Goal: Task Accomplishment & Management: Manage account settings

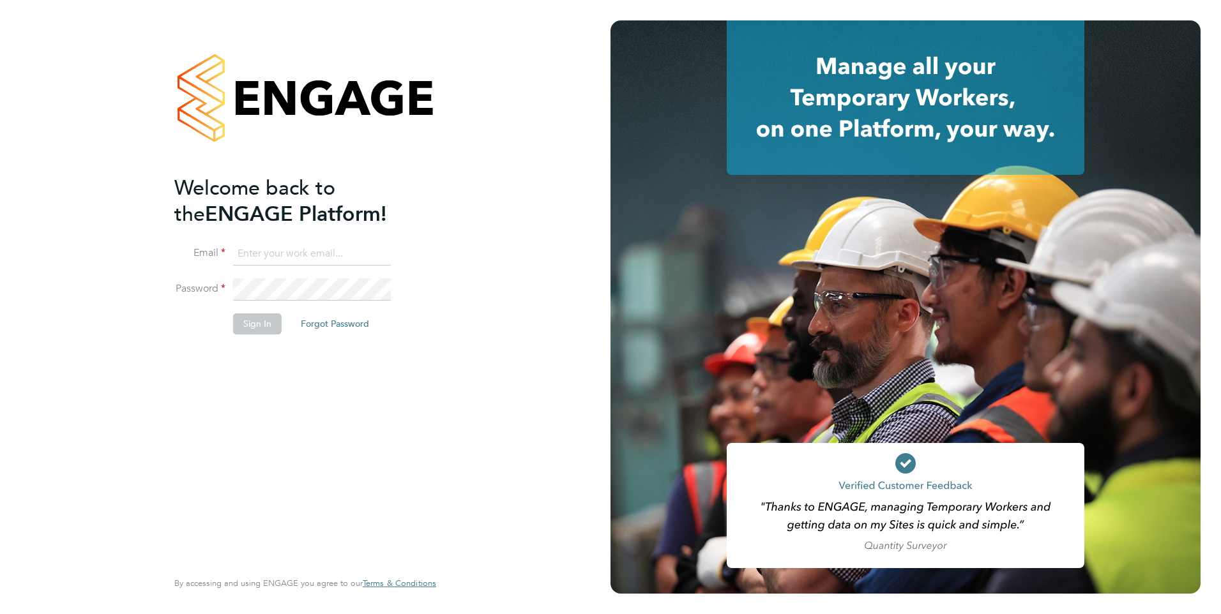
type input "steve.cruickshank@hmsworks.co.uk"
click at [258, 327] on button "Sign In" at bounding box center [257, 323] width 49 height 20
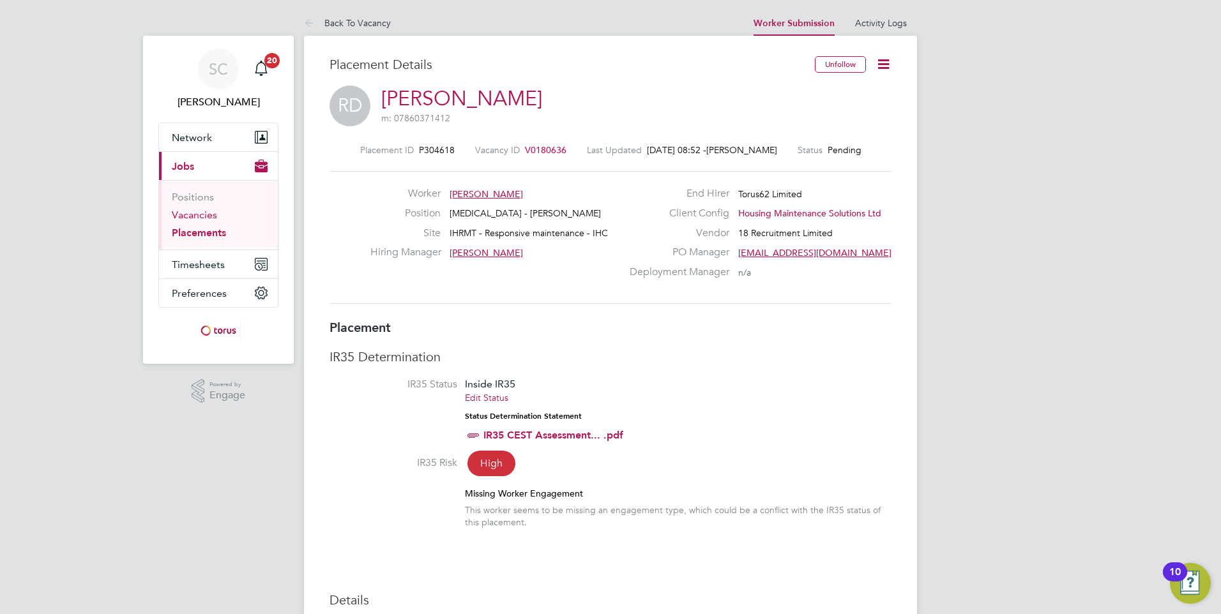
click at [197, 214] on link "Vacancies" at bounding box center [194, 215] width 45 height 12
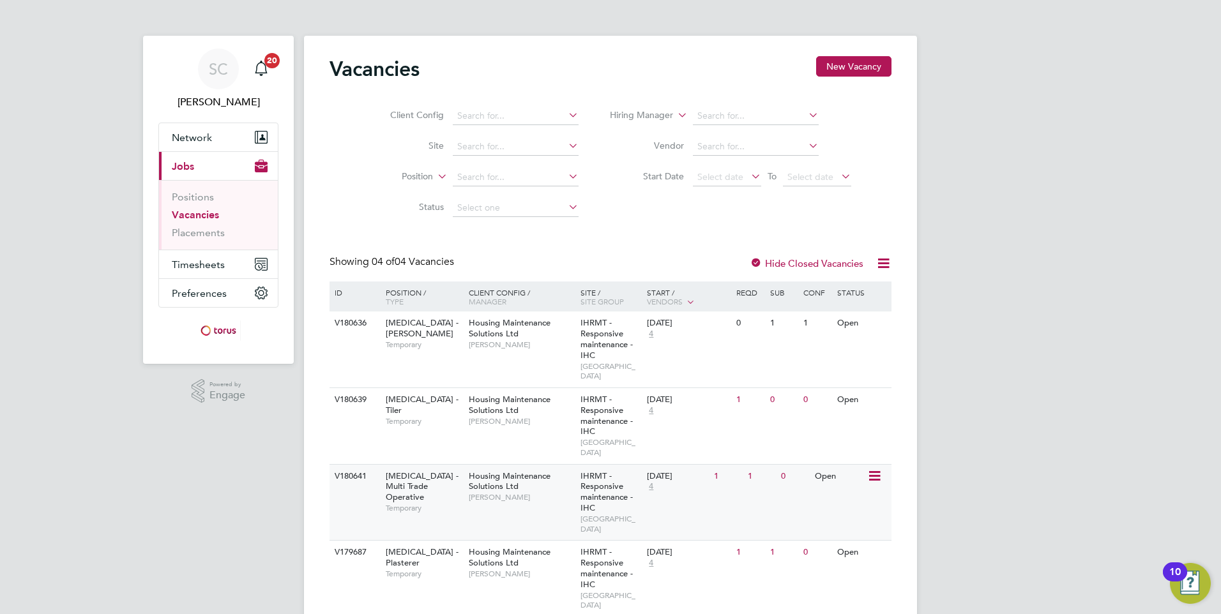
click at [426, 468] on div "HMS - Multi Trade Operative Temporary" at bounding box center [420, 492] width 89 height 55
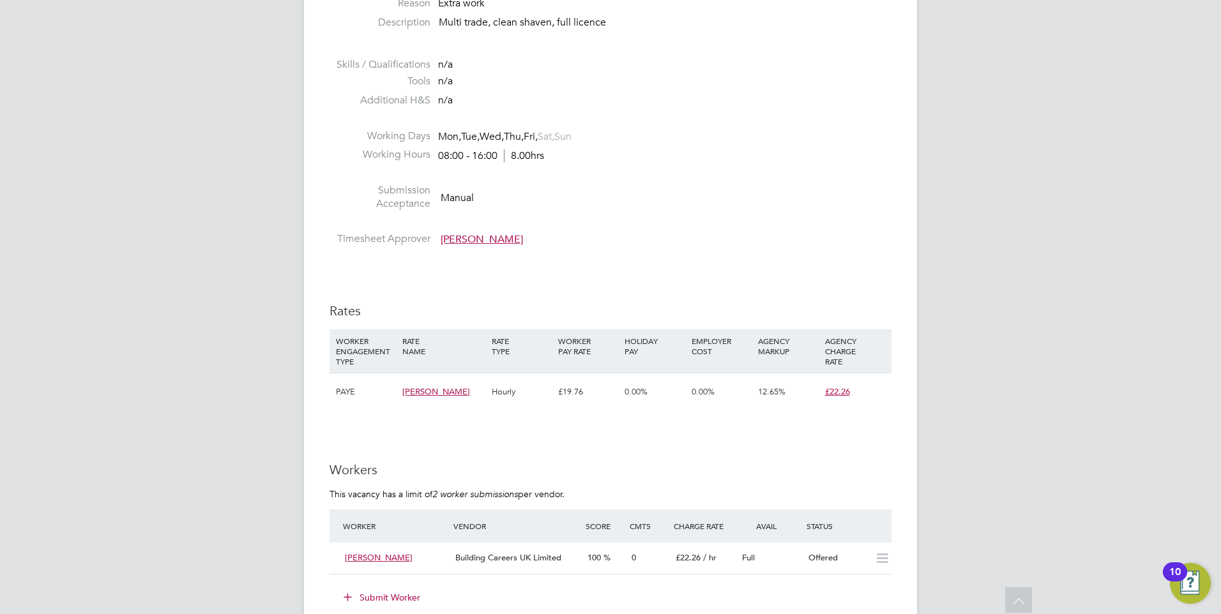
scroll to position [511, 0]
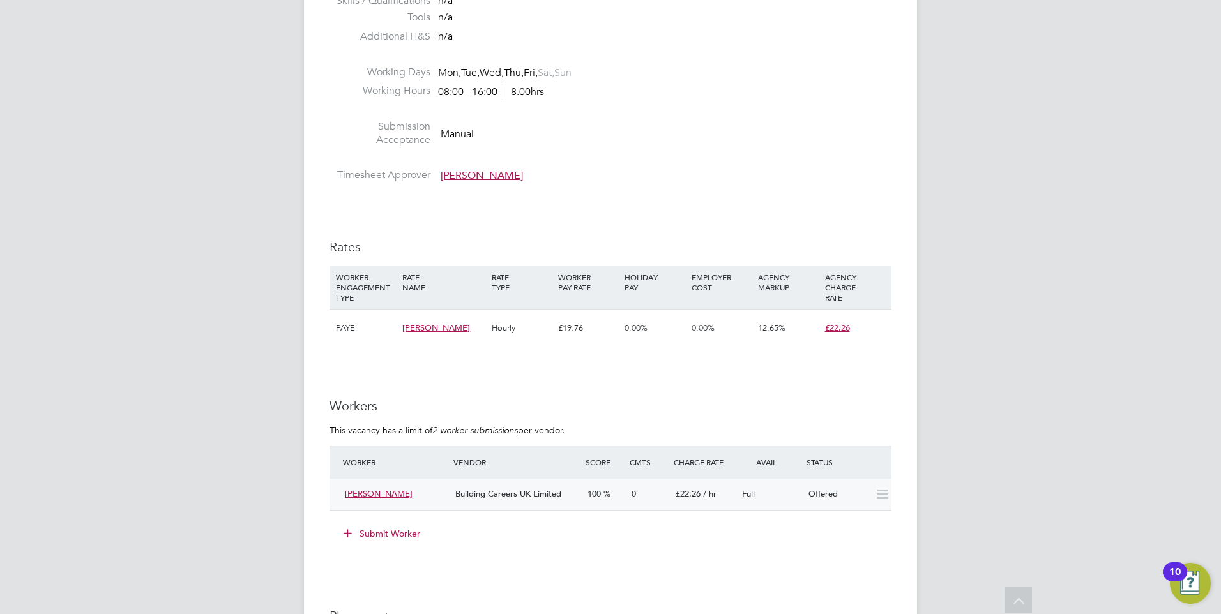
click at [366, 495] on span "Joe Turner" at bounding box center [379, 493] width 68 height 11
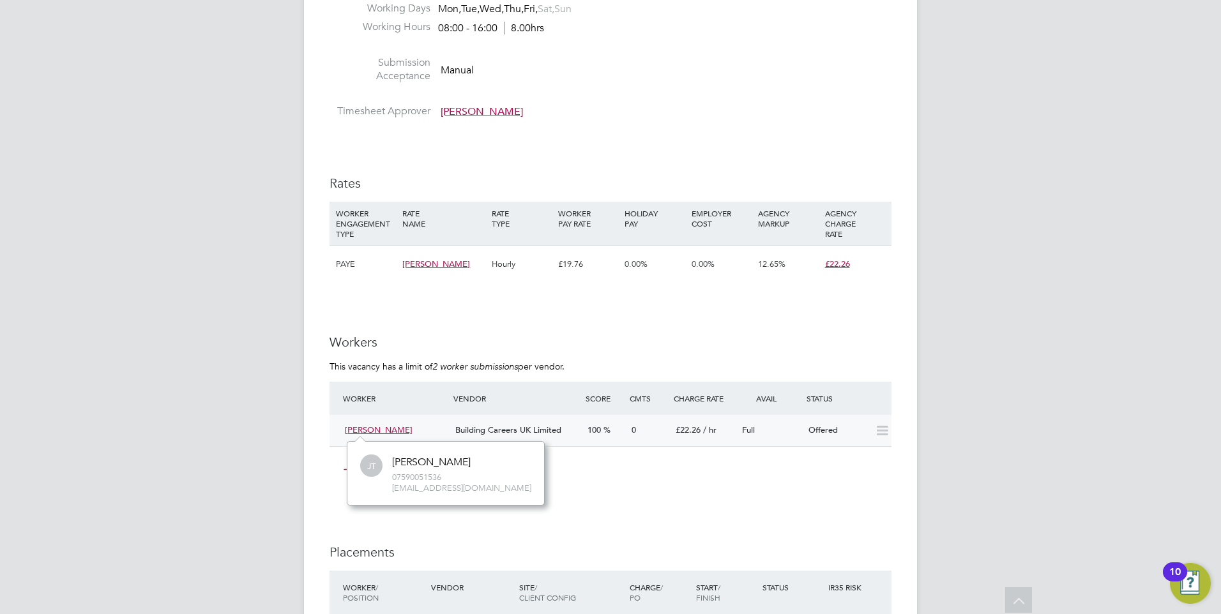
click at [370, 432] on span "Joe Turner" at bounding box center [379, 430] width 68 height 11
click at [818, 435] on div "Offered" at bounding box center [836, 430] width 66 height 21
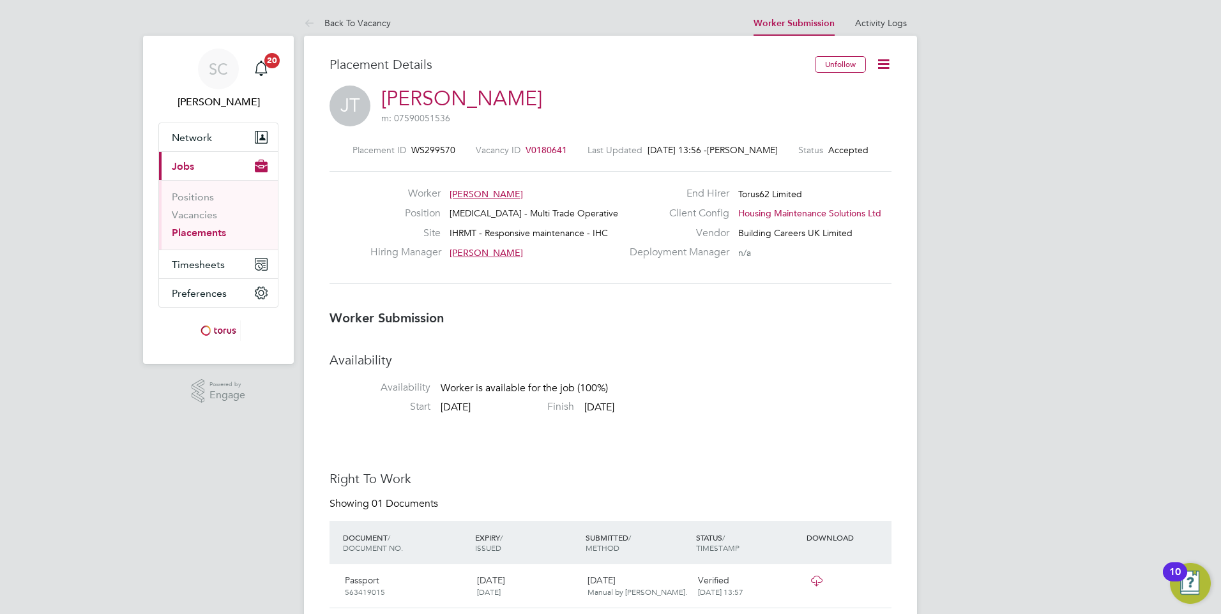
click at [884, 67] on icon at bounding box center [883, 64] width 16 height 16
click at [743, 318] on h3 "Worker Submission" at bounding box center [610, 318] width 562 height 17
click at [197, 215] on link "Vacancies" at bounding box center [194, 215] width 45 height 12
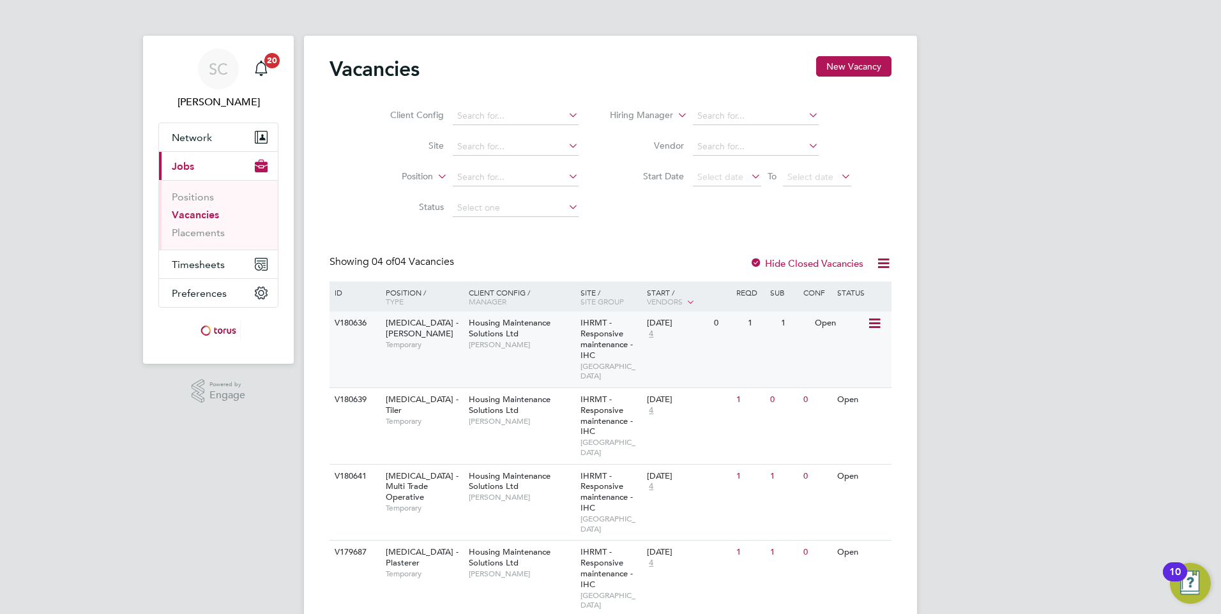
click at [426, 340] on span "Temporary" at bounding box center [424, 345] width 77 height 10
click at [407, 569] on span "Temporary" at bounding box center [424, 574] width 77 height 10
click at [207, 236] on link "Placements" at bounding box center [198, 233] width 53 height 12
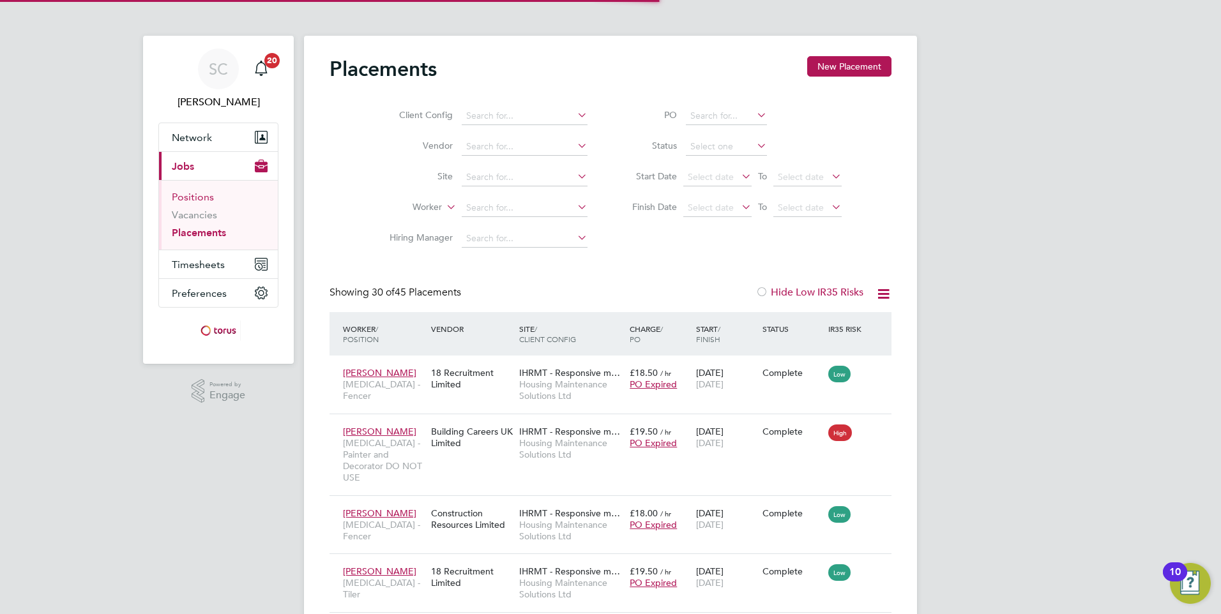
scroll to position [48, 111]
click at [202, 209] on link "Vacancies" at bounding box center [194, 215] width 45 height 12
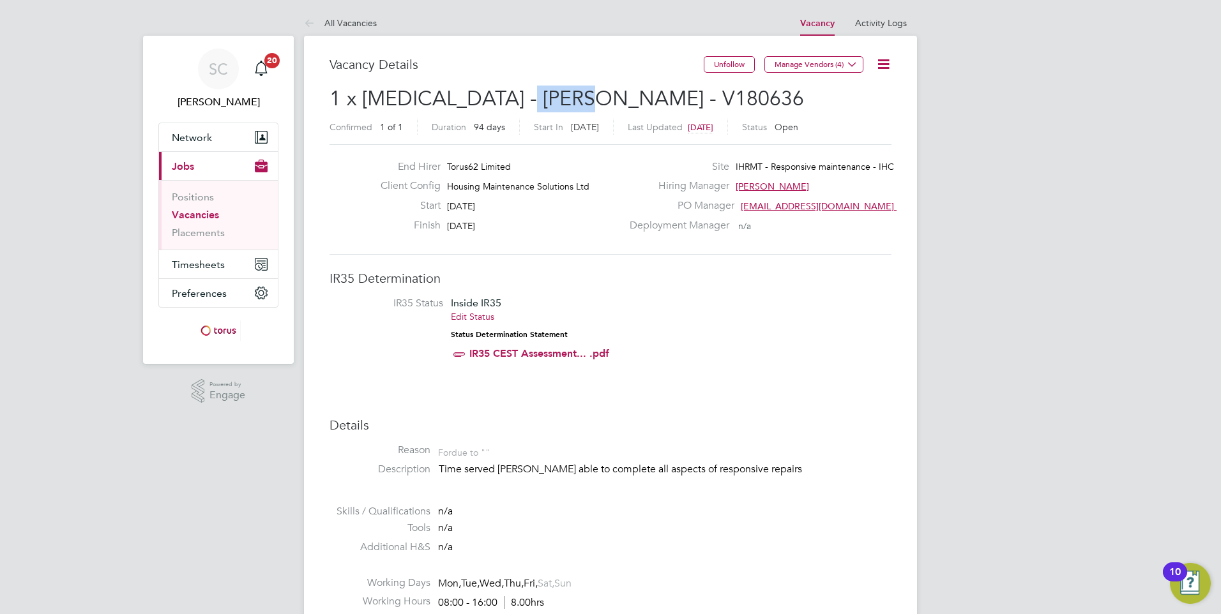
drag, startPoint x: 501, startPoint y: 97, endPoint x: 605, endPoint y: 96, distance: 103.4
click at [605, 96] on h2 "1 x HMS - Joiner - V180636 Confirmed 1 of 1 Duration 94 days Start In Yesterday…" at bounding box center [610, 113] width 562 height 54
drag, startPoint x: 605, startPoint y: 96, endPoint x: 576, endPoint y: 96, distance: 28.7
copy span "V180636"
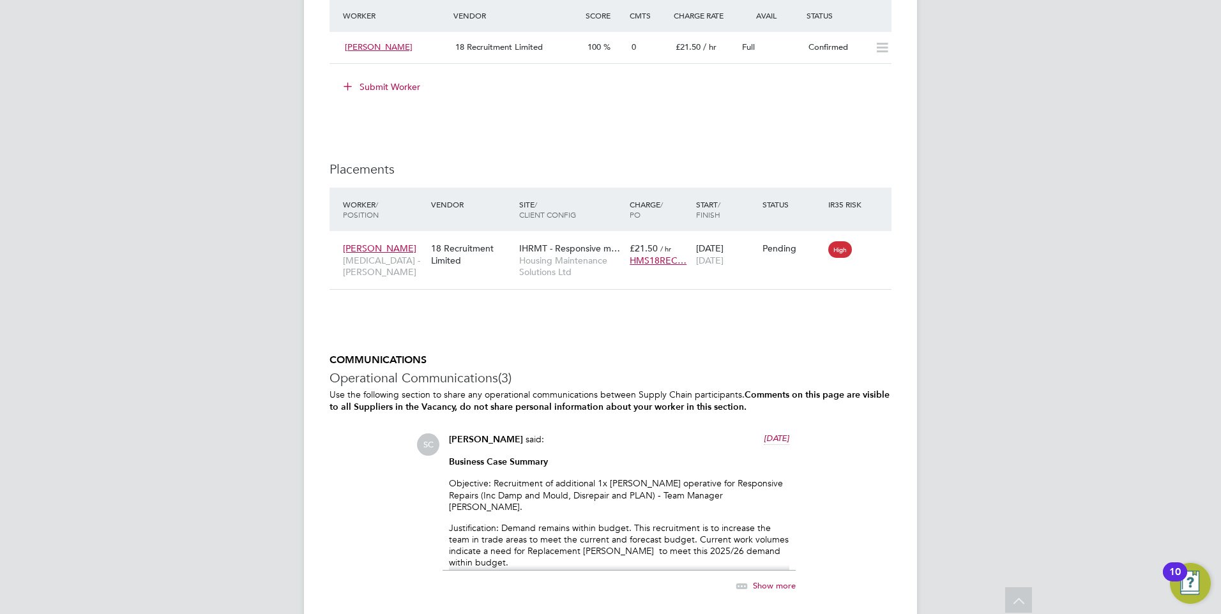
scroll to position [766, 0]
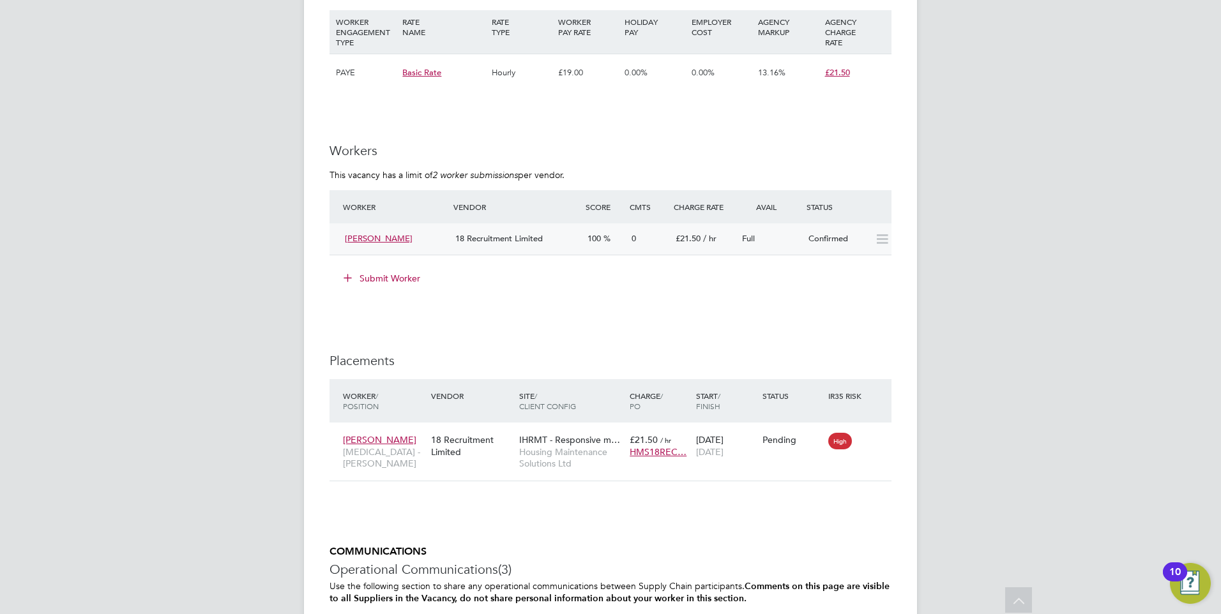
click at [380, 236] on span "Reece Daly" at bounding box center [379, 238] width 68 height 11
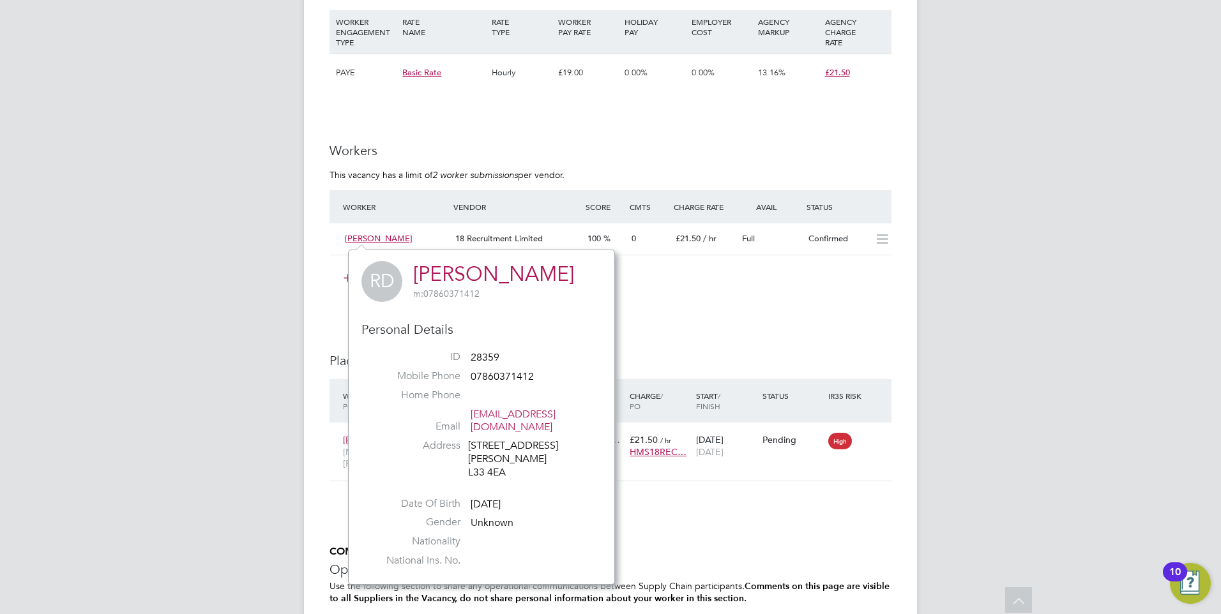
click at [708, 317] on div "IR35 Determination IR35 Status Inside IR35 Edit Status Status Determination Sta…" at bounding box center [610, 295] width 562 height 1583
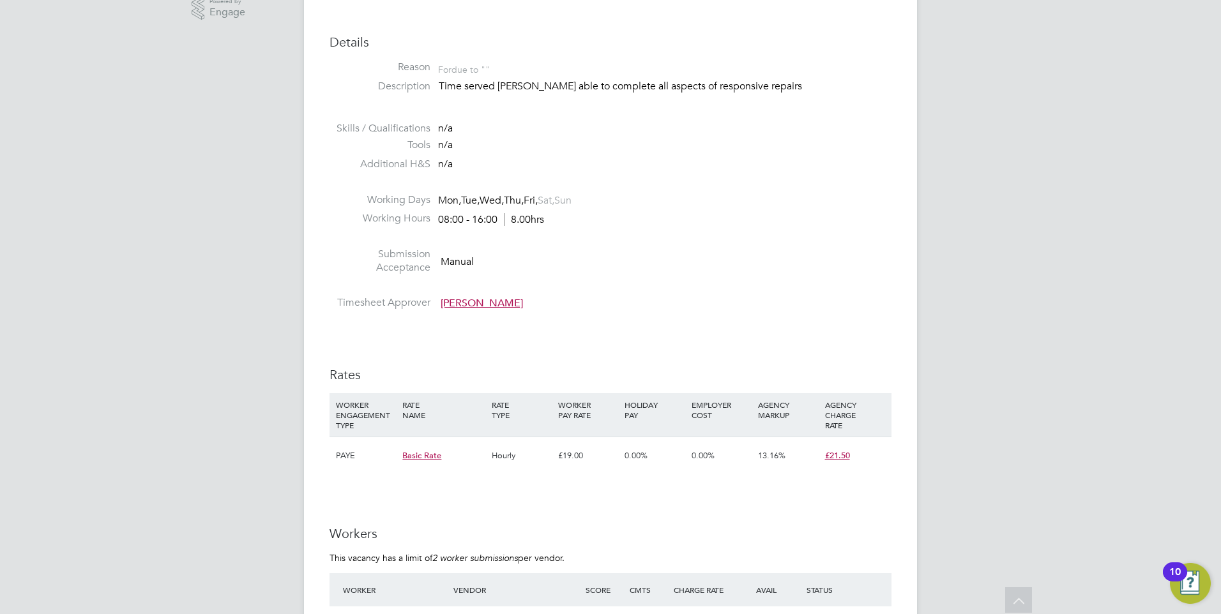
scroll to position [702, 0]
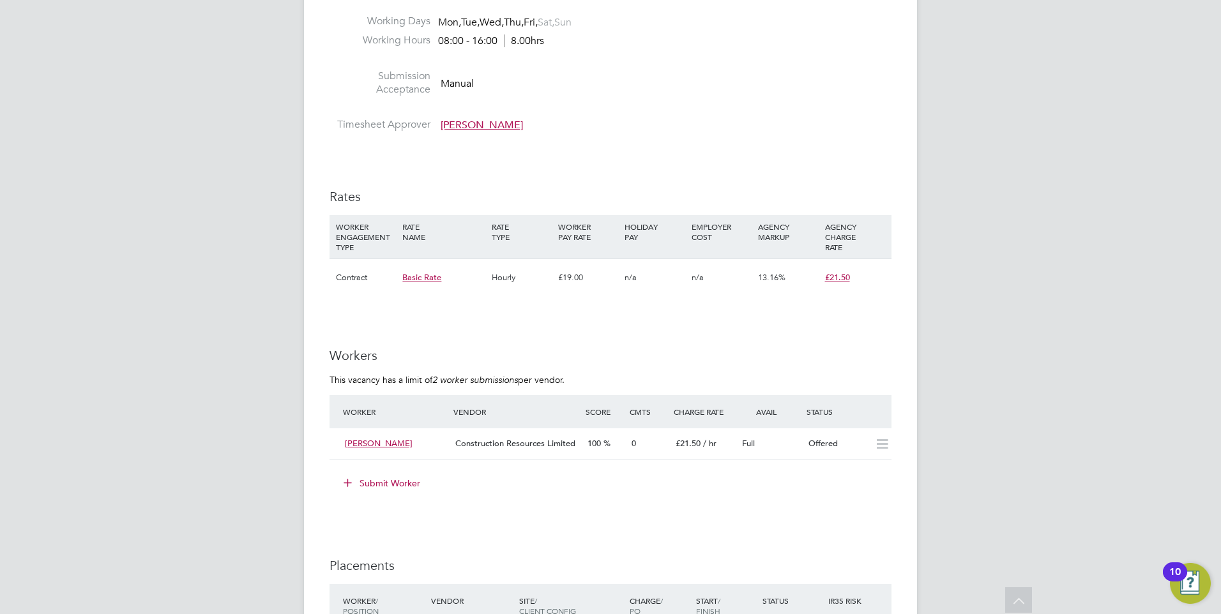
scroll to position [638, 0]
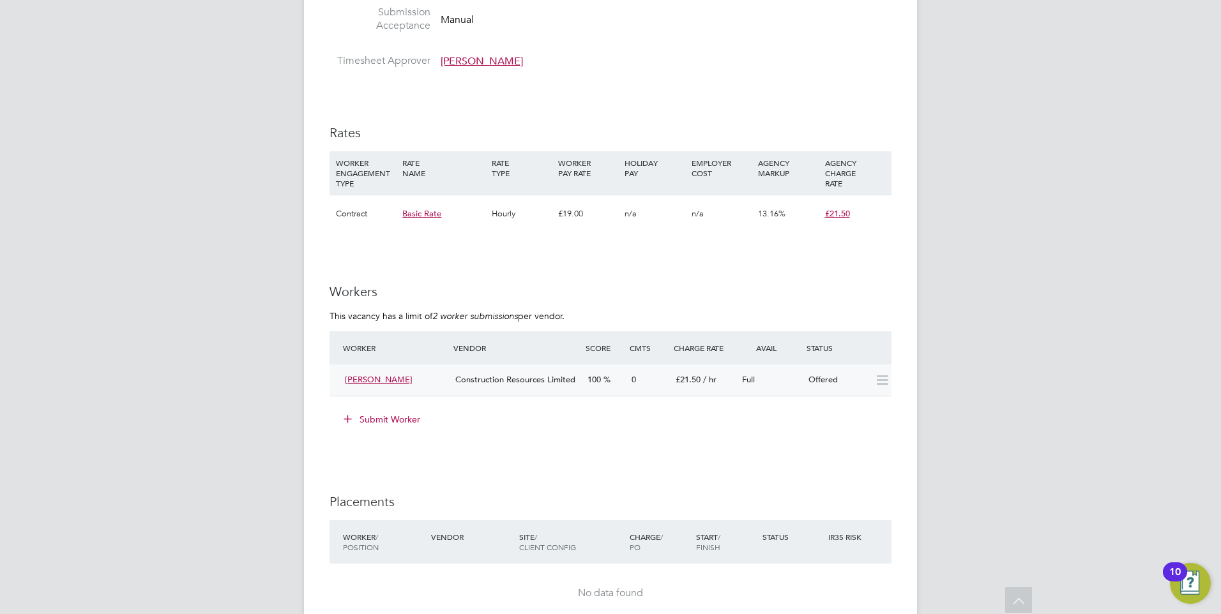
click at [367, 379] on span "[PERSON_NAME]" at bounding box center [379, 379] width 68 height 11
click at [629, 428] on div "Submit Worker" at bounding box center [613, 419] width 557 height 20
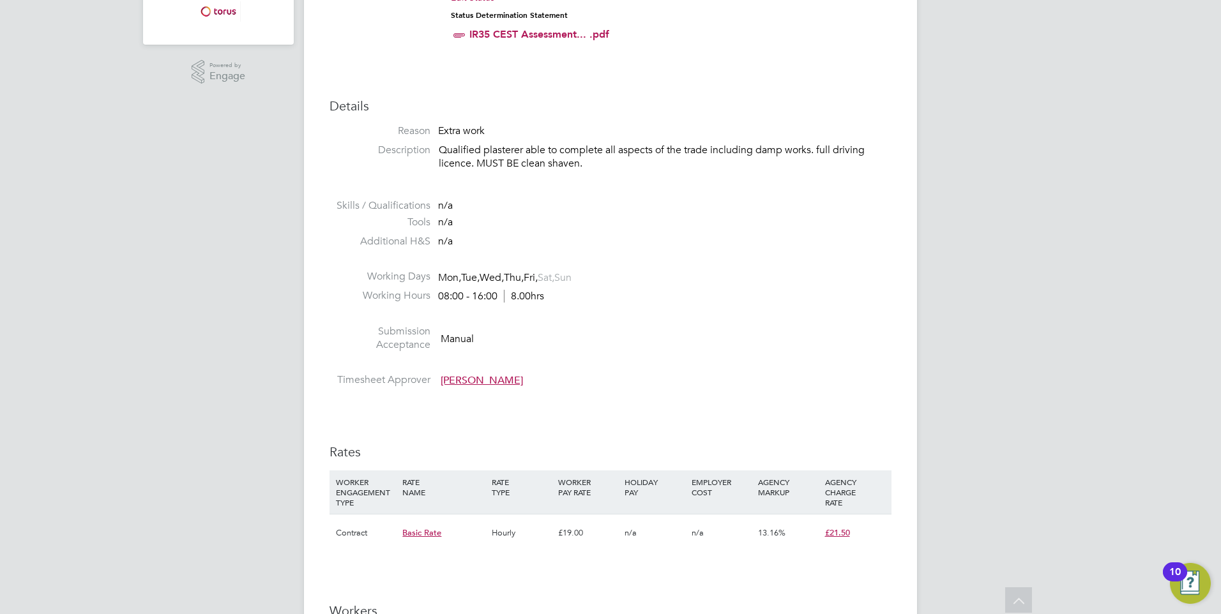
scroll to position [64, 0]
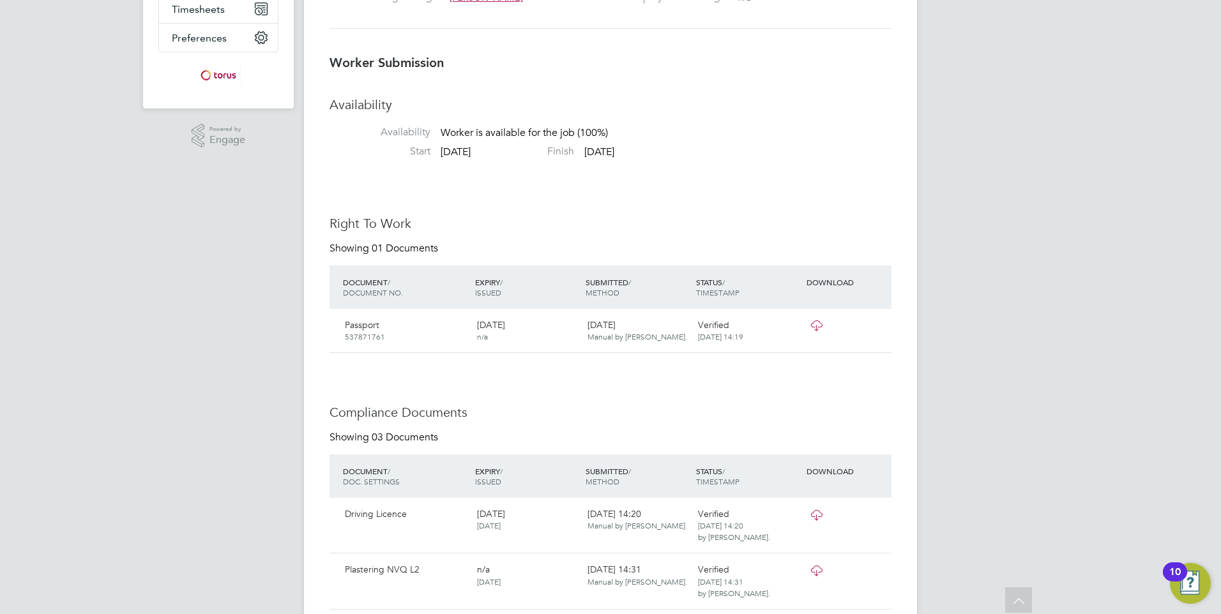
scroll to position [383, 0]
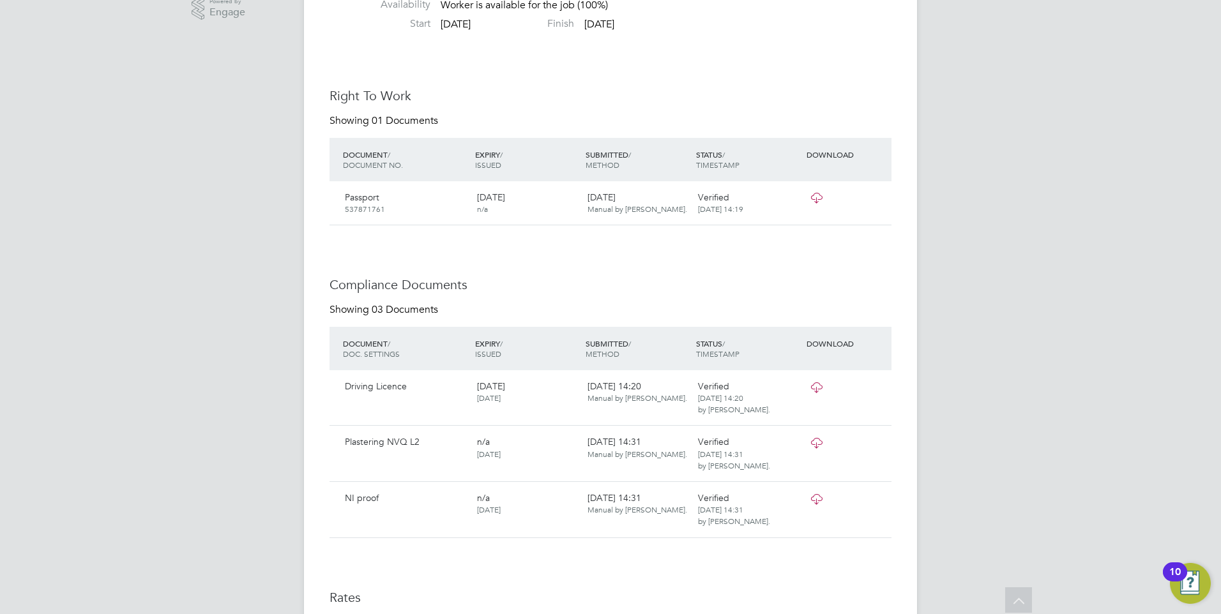
click at [814, 501] on icon at bounding box center [816, 499] width 16 height 10
click at [815, 389] on icon at bounding box center [816, 387] width 16 height 10
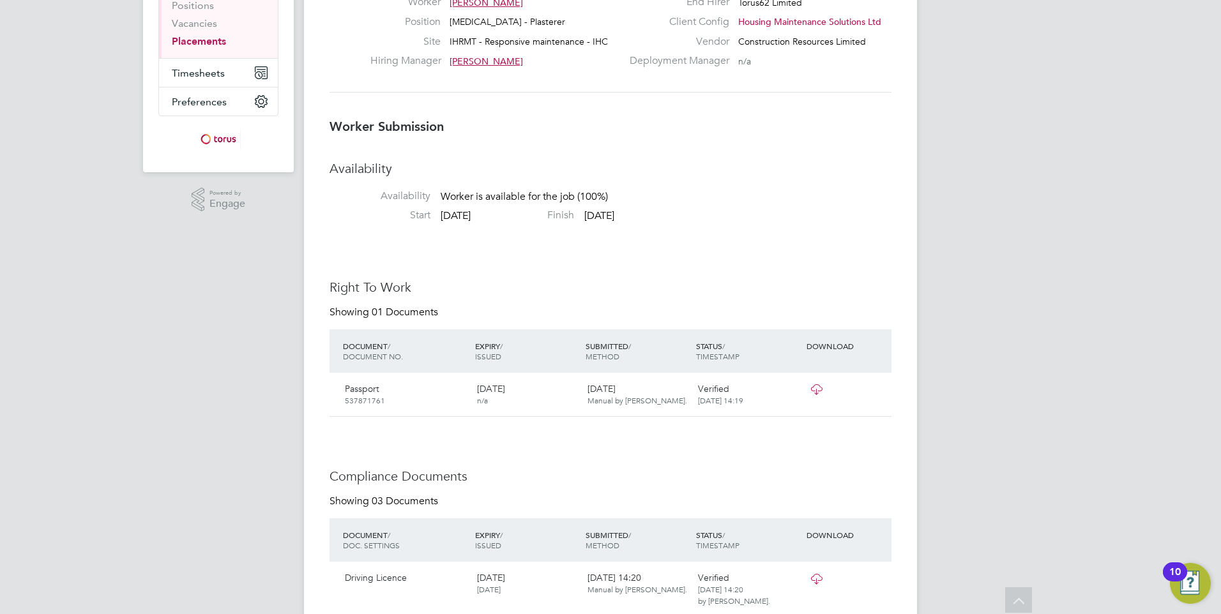
scroll to position [0, 0]
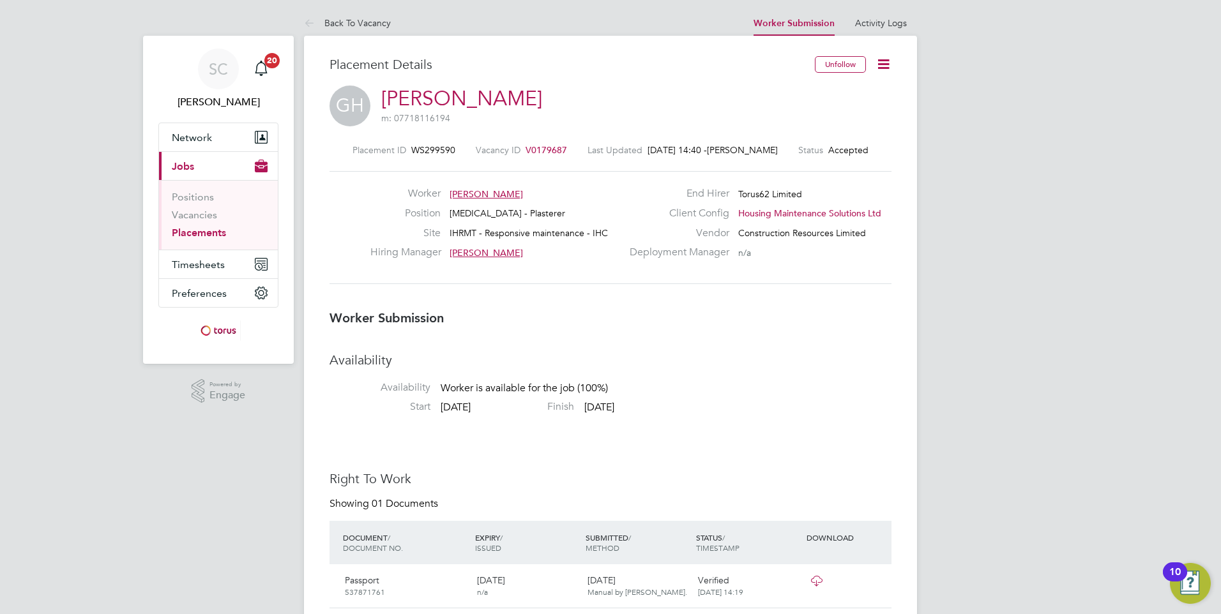
click at [566, 146] on div "Placement ID WS299590 Vacancy ID V0179687 Last Updated [DATE] 14:40 - [PERSON_N…" at bounding box center [610, 149] width 562 height 11
drag, startPoint x: 567, startPoint y: 151, endPoint x: 540, endPoint y: 149, distance: 26.9
click at [540, 149] on div "Placement ID WS299590 Vacancy ID V0179687 Last Updated [DATE] 14:40 - [PERSON_N…" at bounding box center [610, 149] width 562 height 11
click at [558, 145] on span "V0179687" at bounding box center [545, 149] width 41 height 11
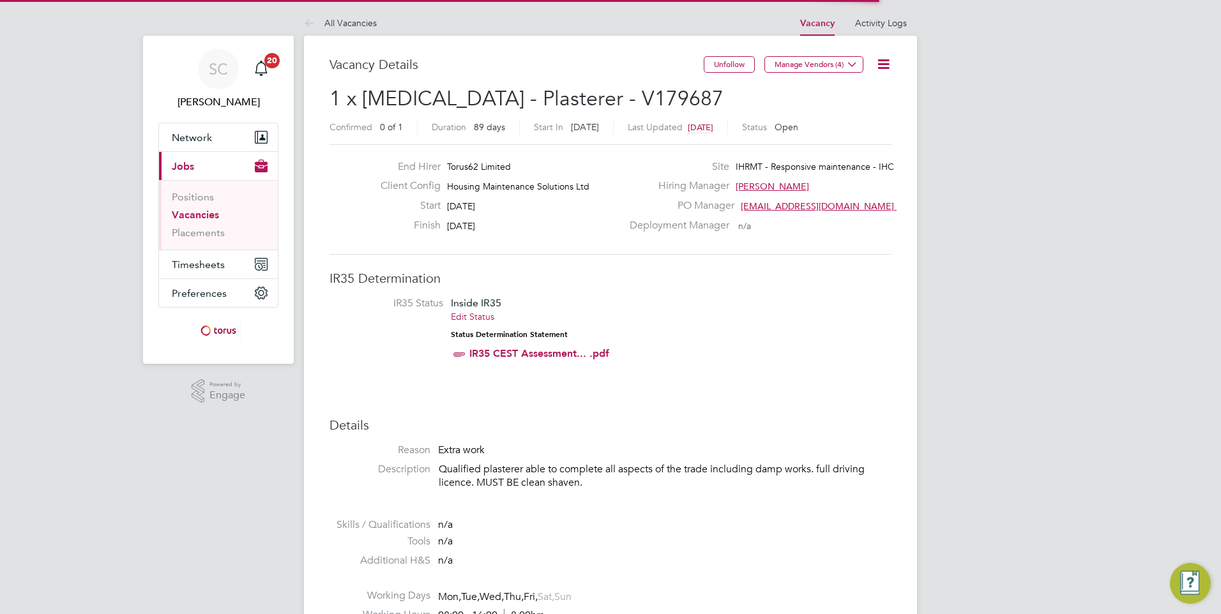
scroll to position [20, 275]
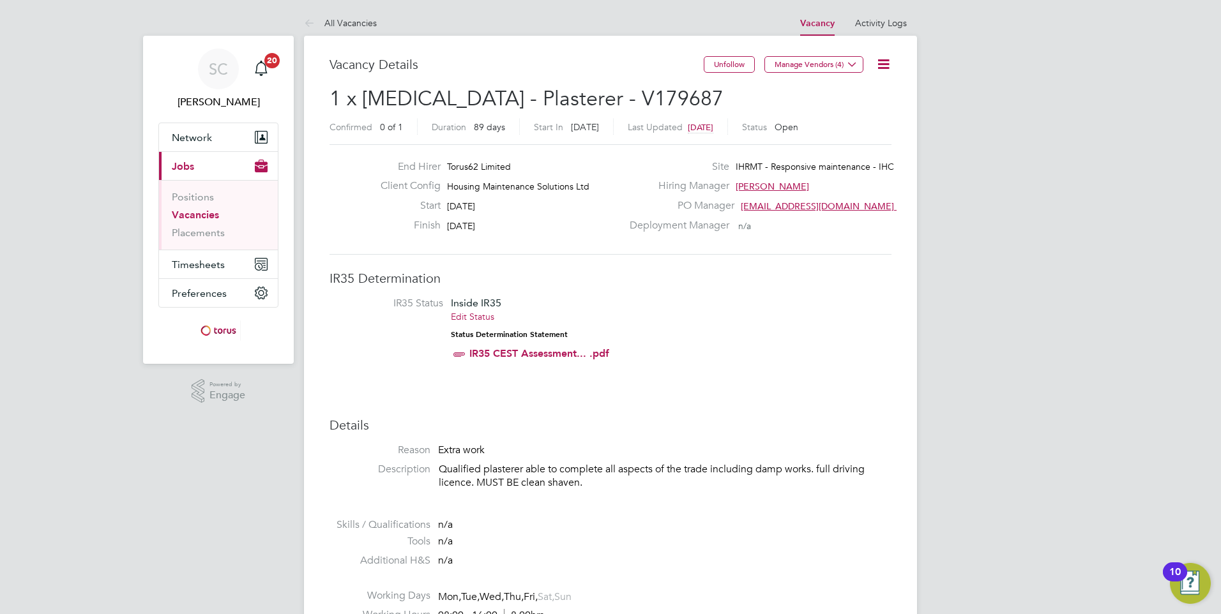
click at [603, 96] on h2 "1 x HMS - Plasterer - V179687 Confirmed 0 of 1 Duration 89 days Start In 15 day…" at bounding box center [610, 113] width 562 height 54
drag, startPoint x: 601, startPoint y: 96, endPoint x: 523, endPoint y: 95, distance: 77.2
click at [523, 95] on span "1 x HMS - Plasterer - V179687" at bounding box center [526, 98] width 394 height 25
copy span "V179687"
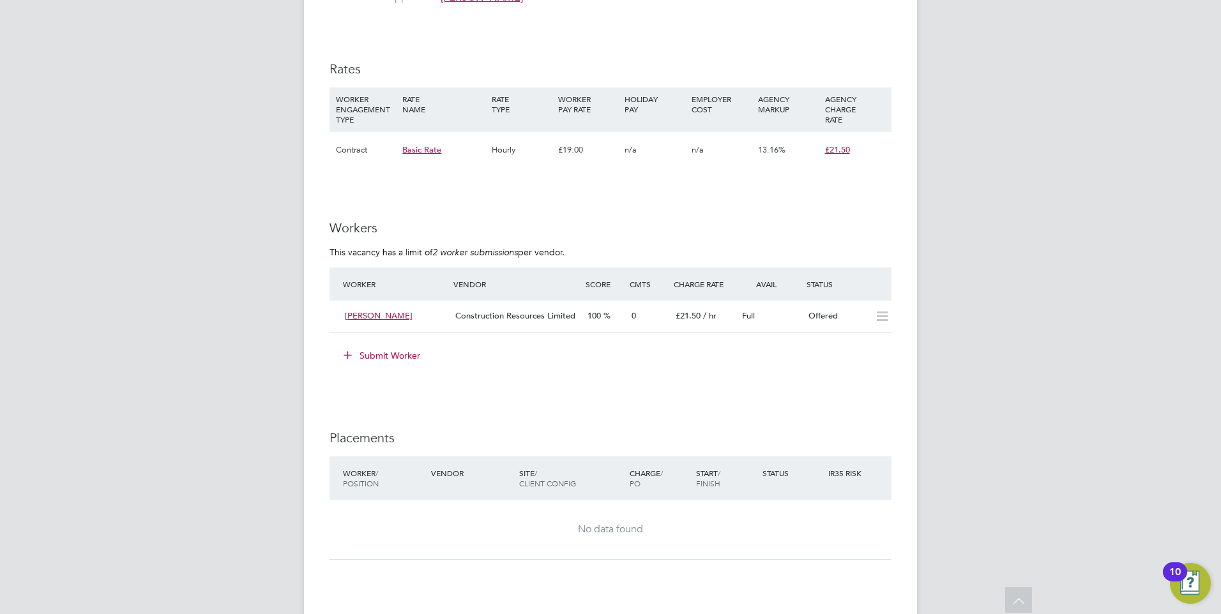
scroll to position [638, 0]
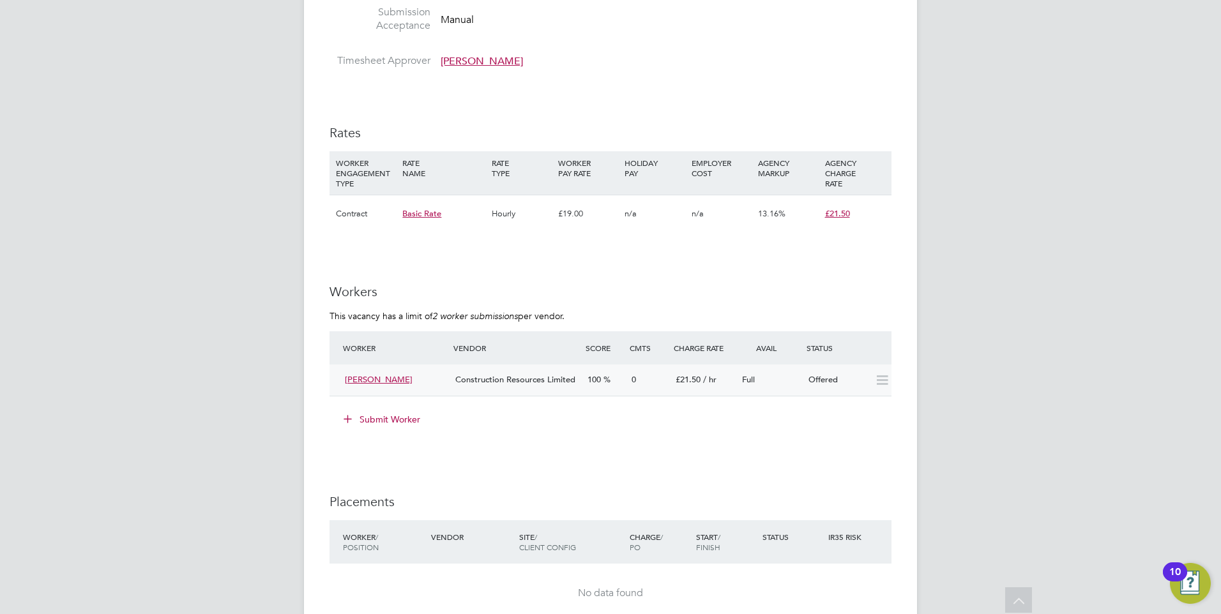
click at [368, 379] on span "Gary Hines" at bounding box center [379, 379] width 68 height 11
click at [603, 277] on div "IR35 Determination IR35 Status Inside IR35 Edit Status Status Determination Sta…" at bounding box center [610, 405] width 562 height 1547
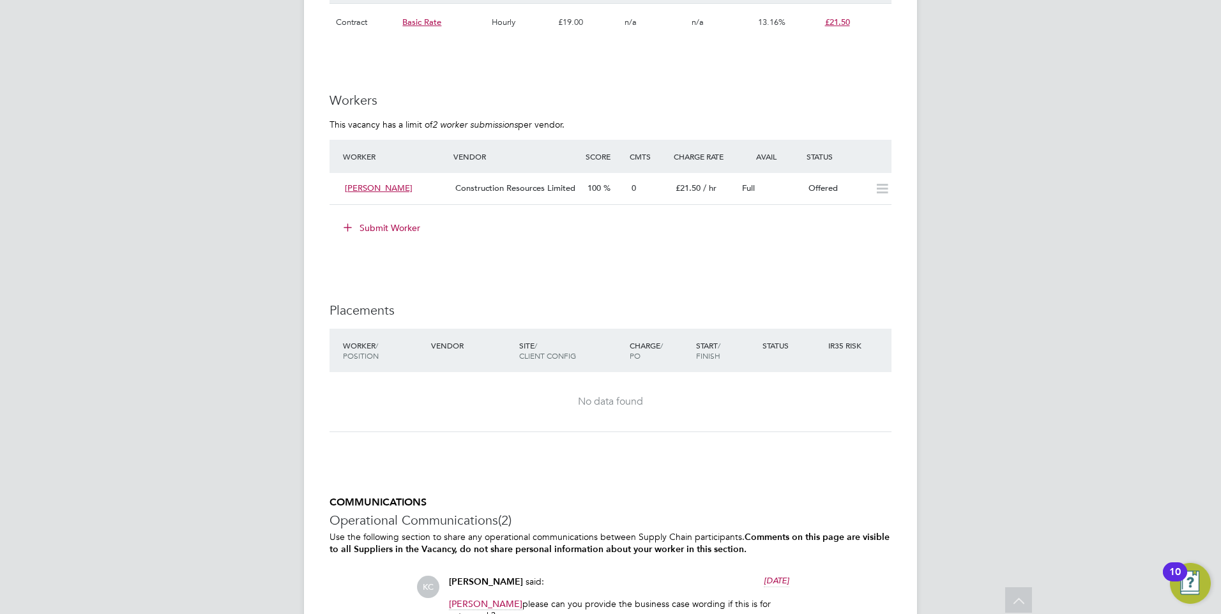
scroll to position [511, 0]
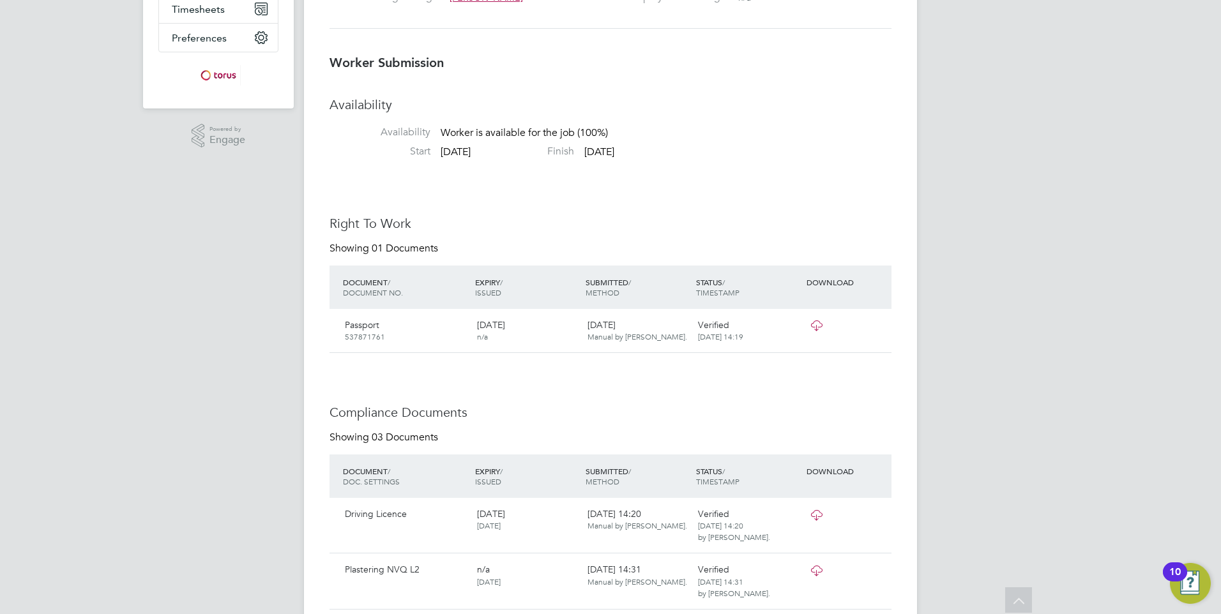
scroll to position [383, 0]
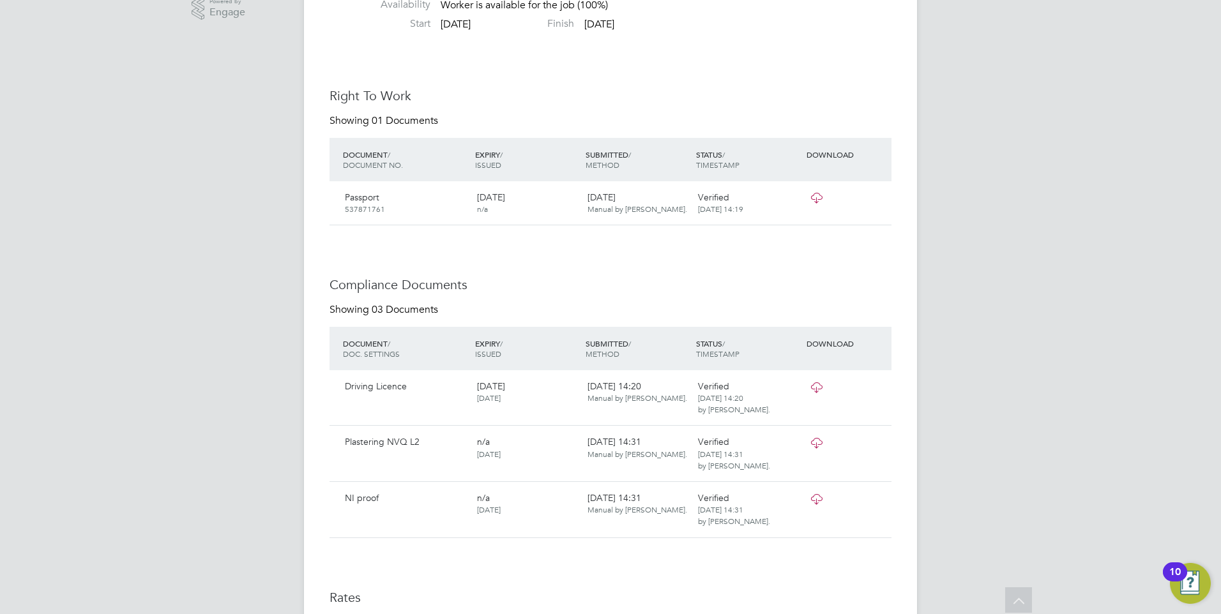
click at [820, 501] on icon at bounding box center [816, 499] width 16 height 10
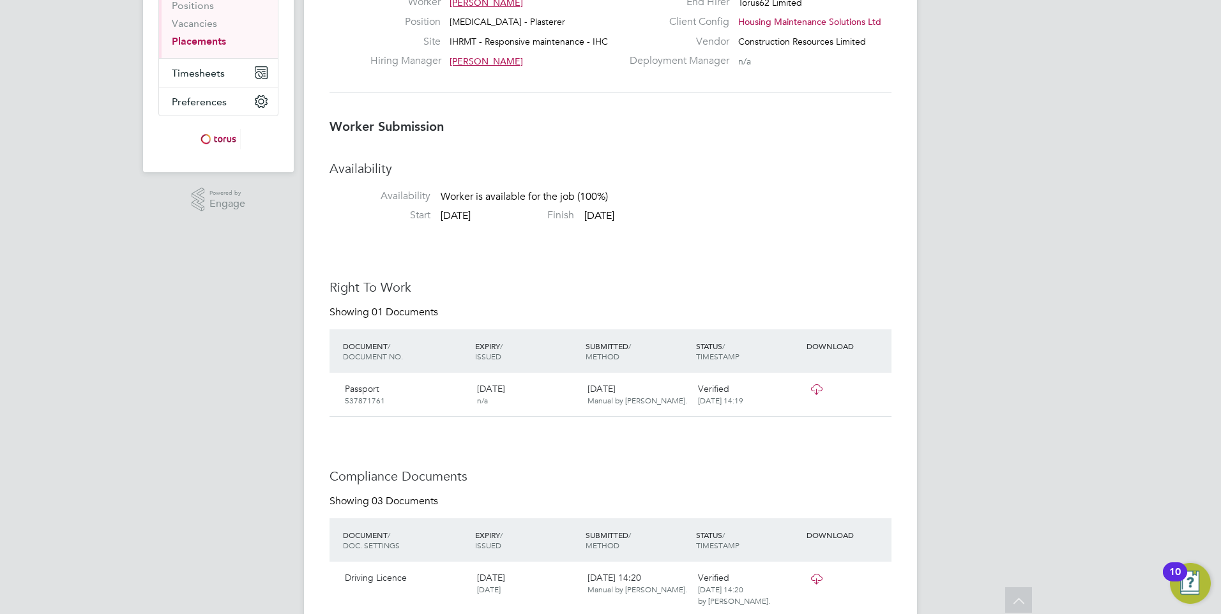
scroll to position [0, 0]
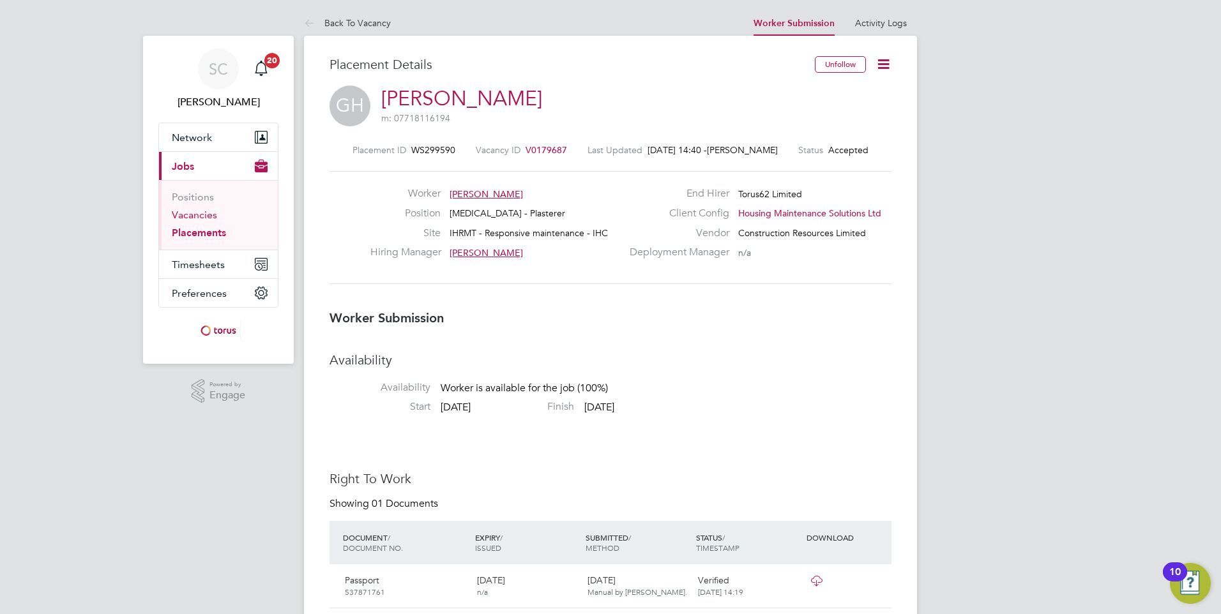
click at [202, 215] on link "Vacancies" at bounding box center [194, 215] width 45 height 12
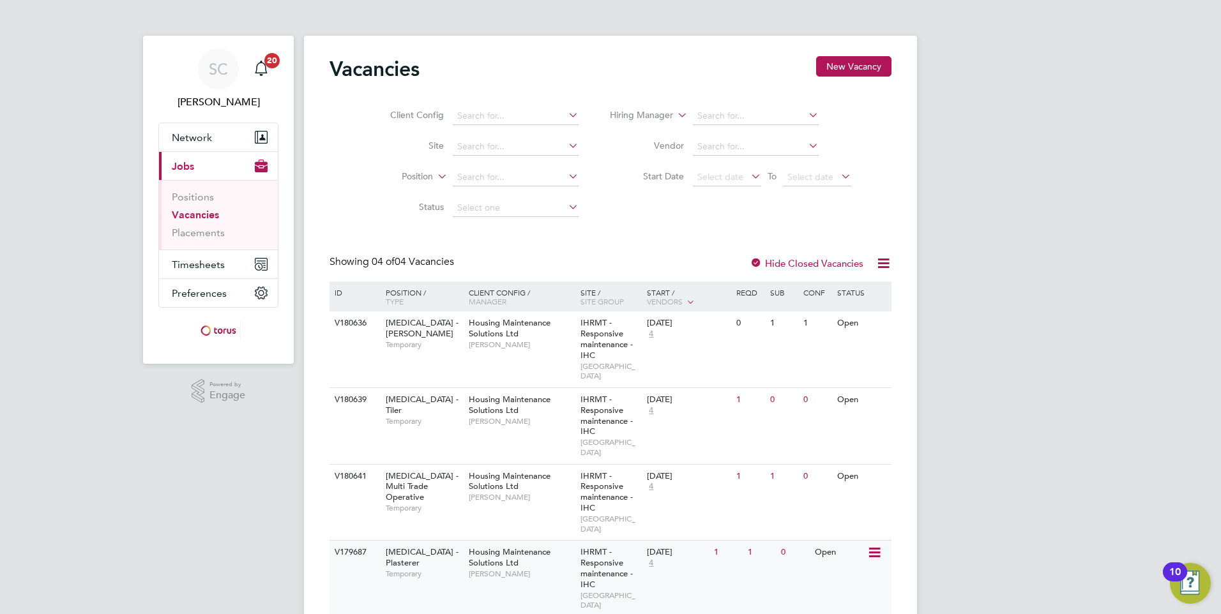
click at [423, 546] on span "HMS - Plasterer" at bounding box center [422, 557] width 73 height 22
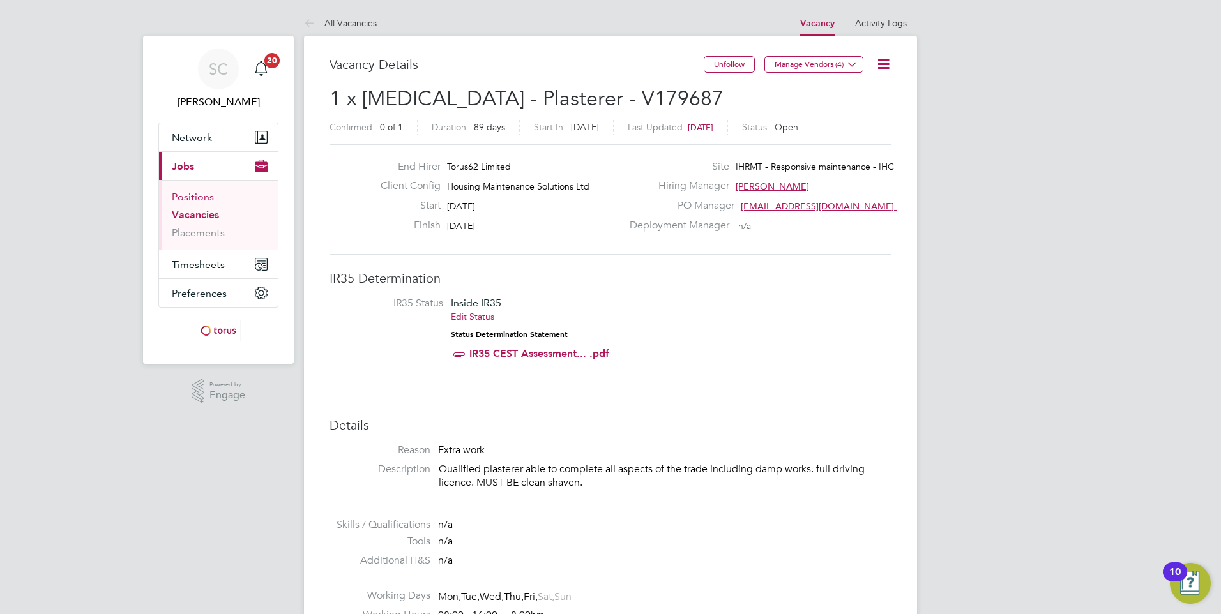
click at [207, 196] on link "Positions" at bounding box center [193, 197] width 42 height 12
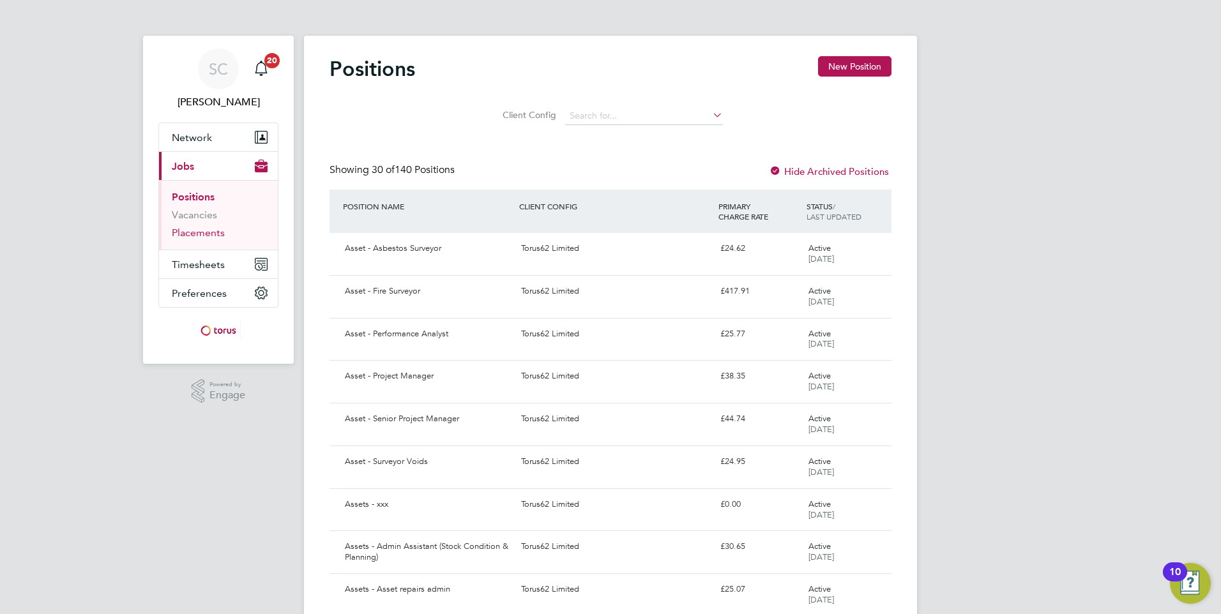
click at [199, 236] on link "Placements" at bounding box center [198, 233] width 53 height 12
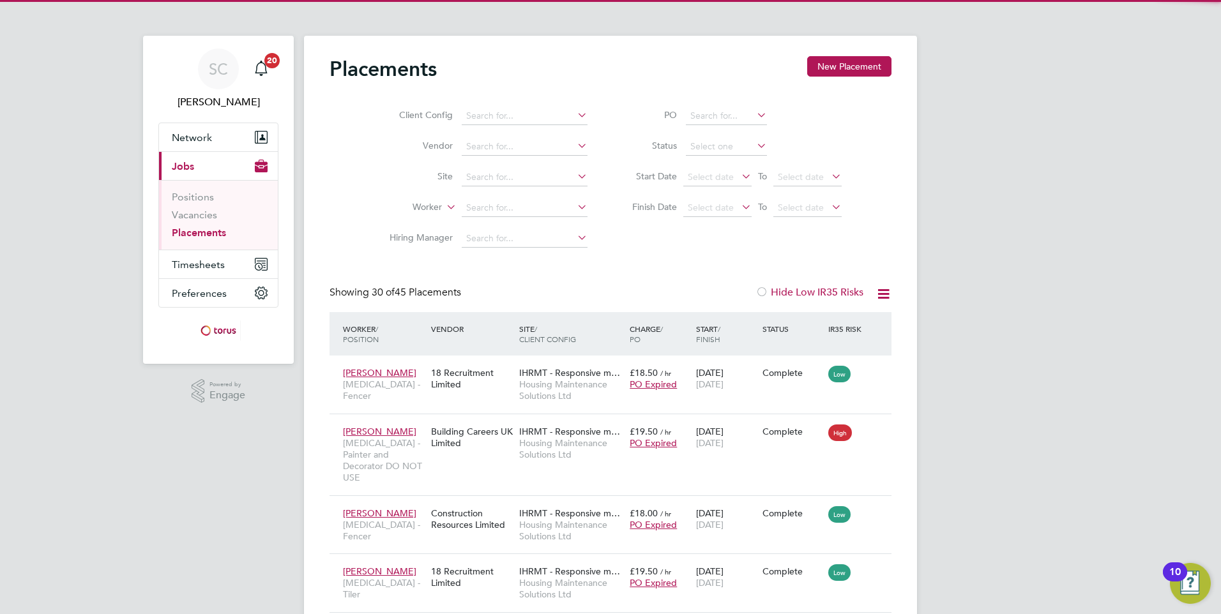
scroll to position [48, 111]
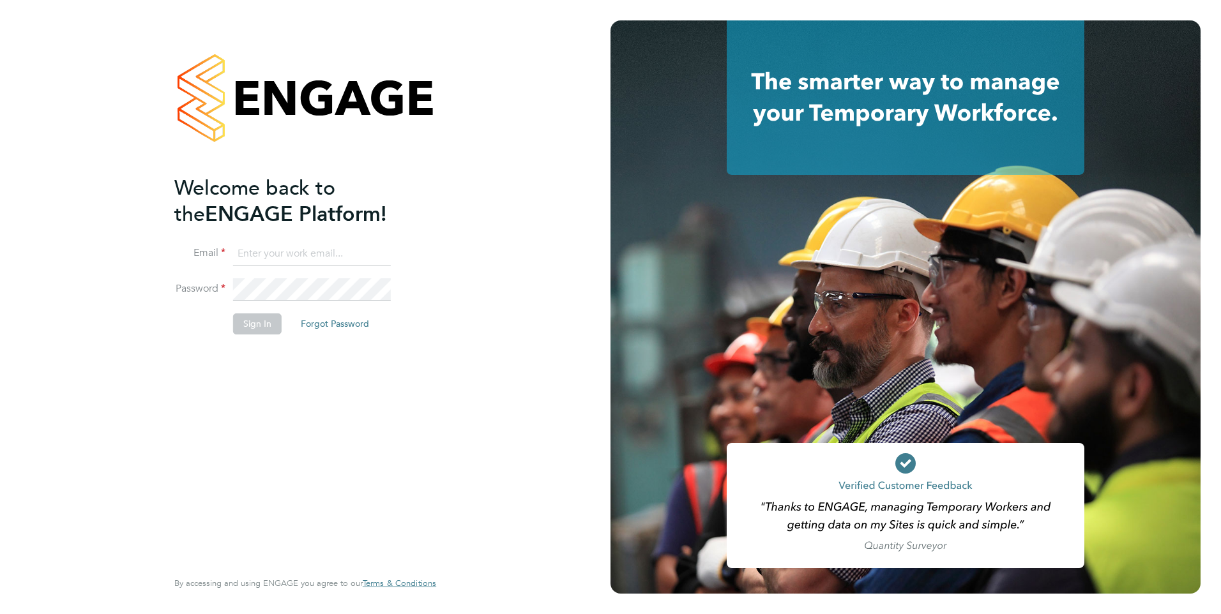
type input "[PERSON_NAME][EMAIL_ADDRESS][PERSON_NAME][DOMAIN_NAME]"
click at [248, 328] on button "Sign In" at bounding box center [257, 323] width 49 height 20
